Goal: Find specific page/section: Find specific page/section

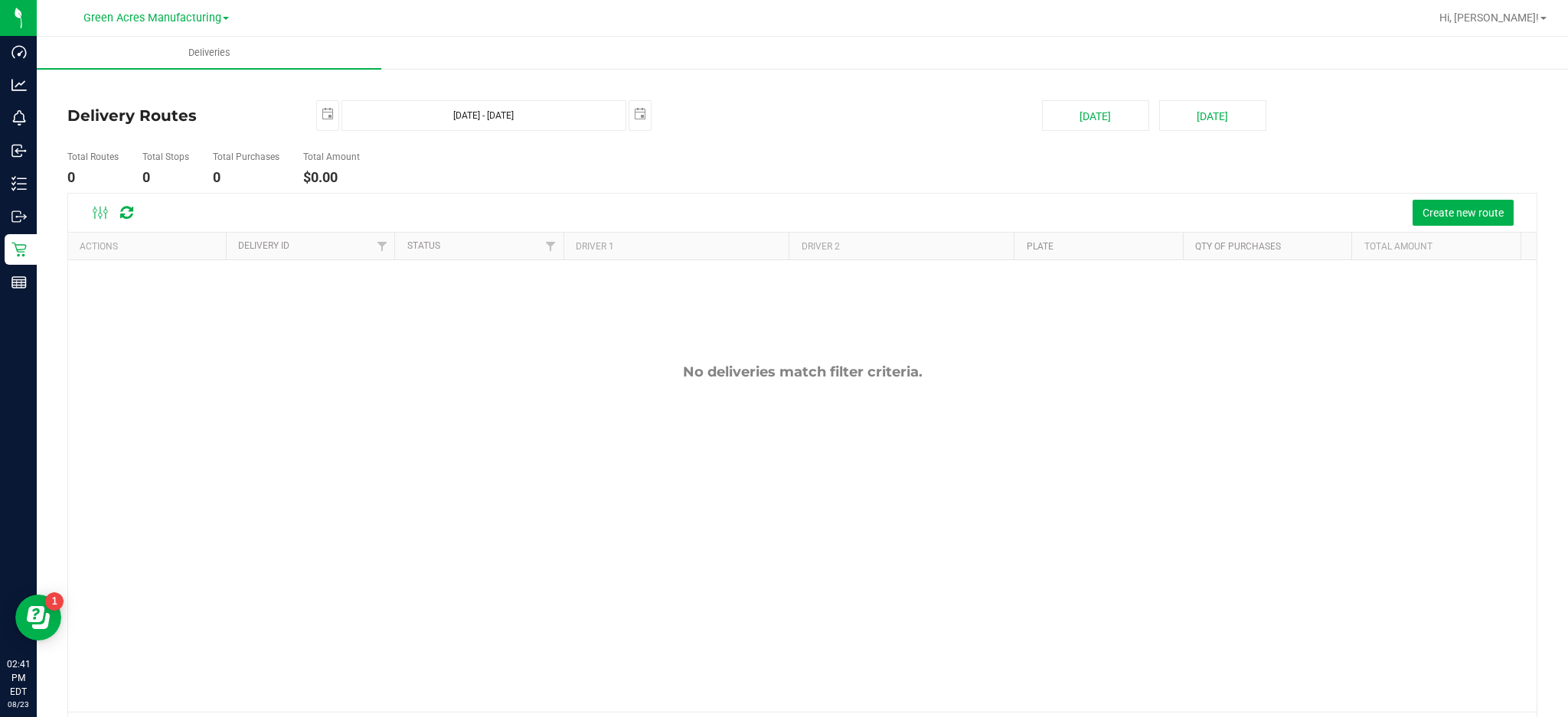
click at [193, 8] on div "Green Acres Manufacturing" at bounding box center [156, 18] width 145 height 19
click at [191, 12] on span "Green Acres Manufacturing" at bounding box center [152, 19] width 138 height 14
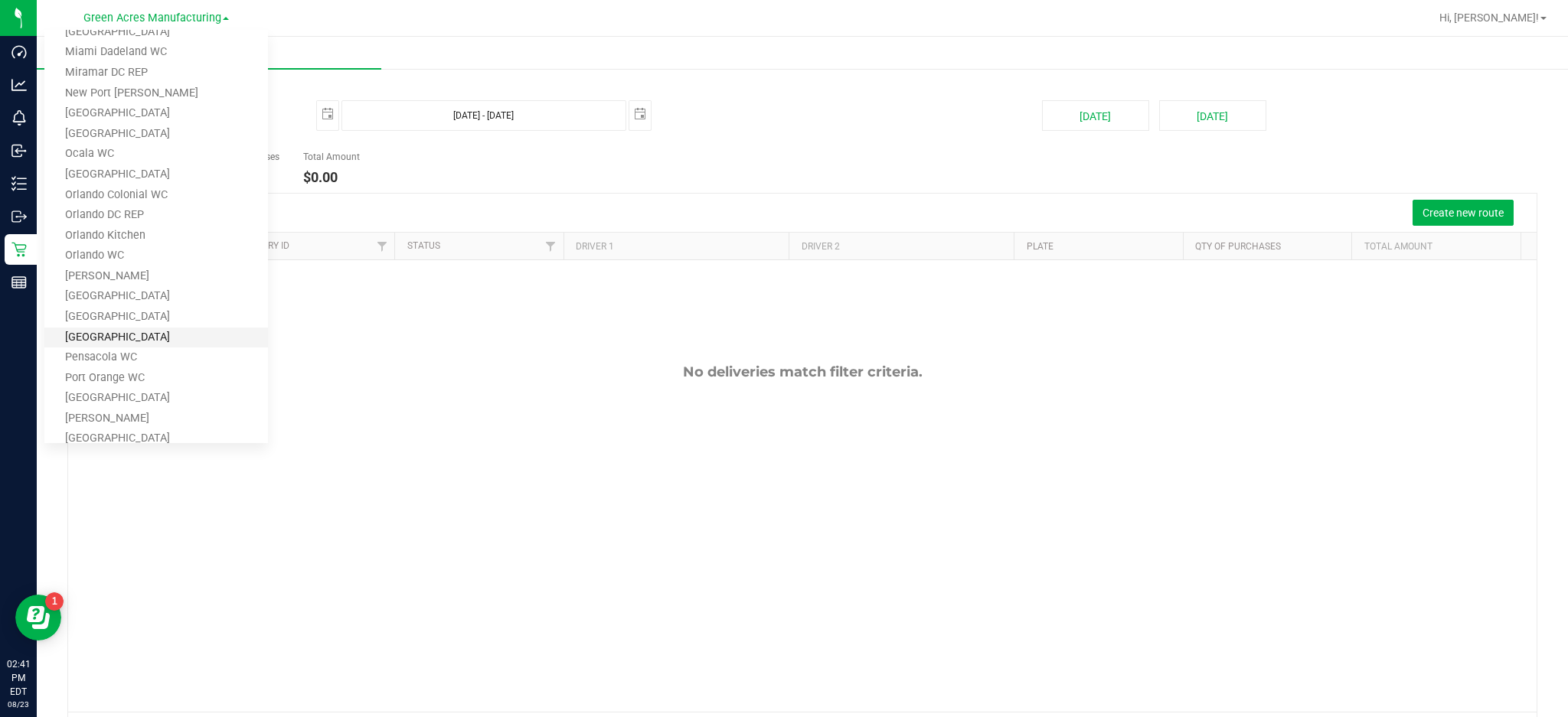
scroll to position [874, 0]
click at [159, 240] on link "Tampa Warehouse" at bounding box center [156, 238] width 224 height 20
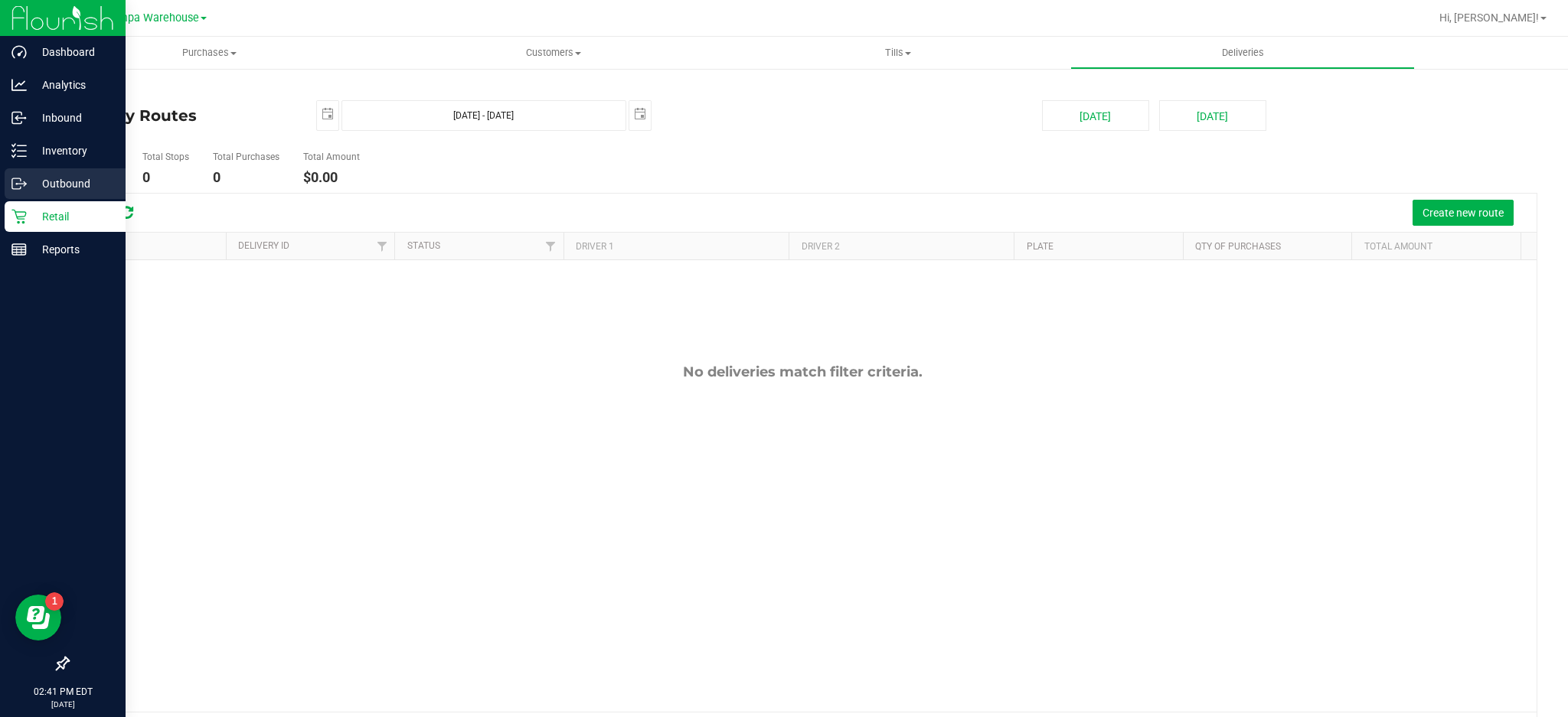
click at [68, 170] on div "Outbound" at bounding box center [65, 183] width 121 height 31
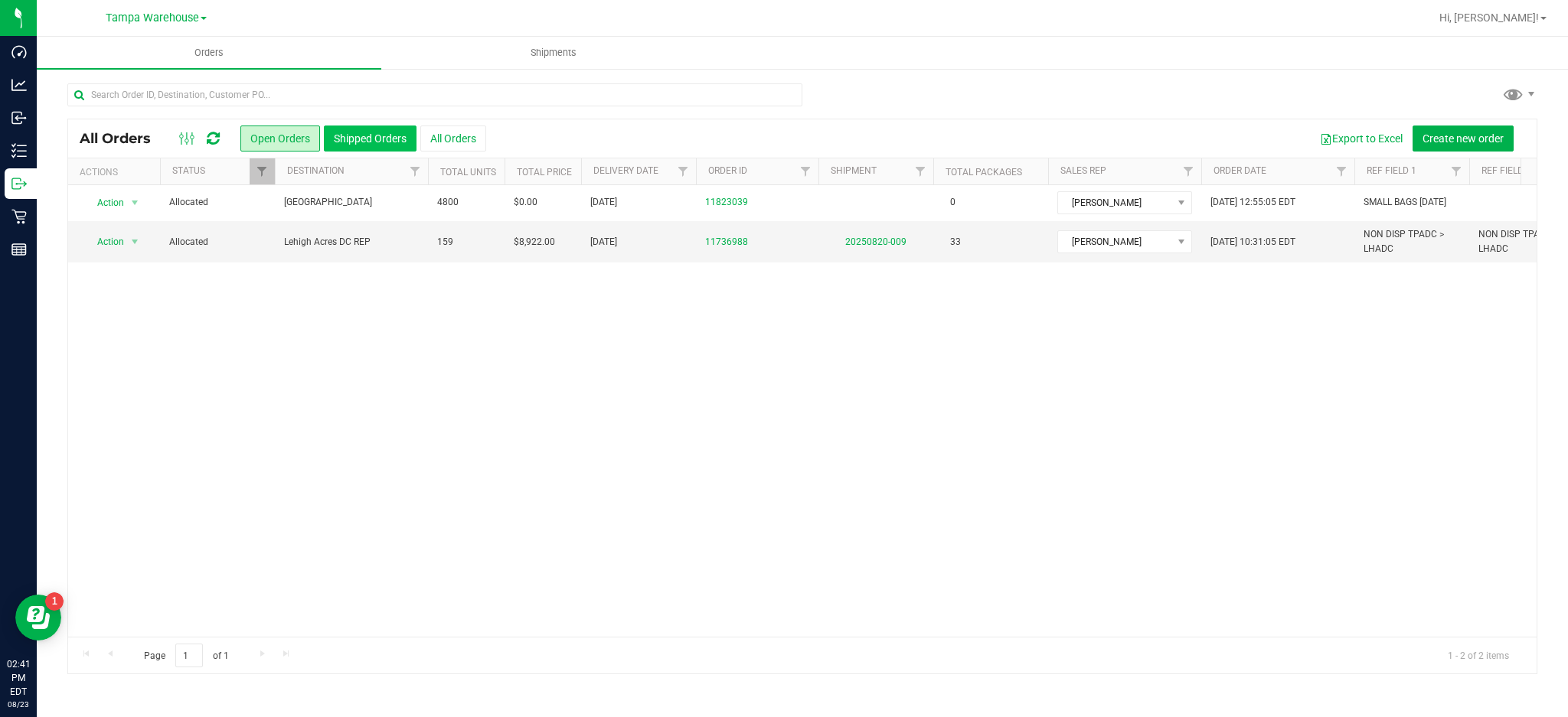
click at [359, 132] on button "Shipped Orders" at bounding box center [370, 138] width 93 height 26
